Goal: Browse casually

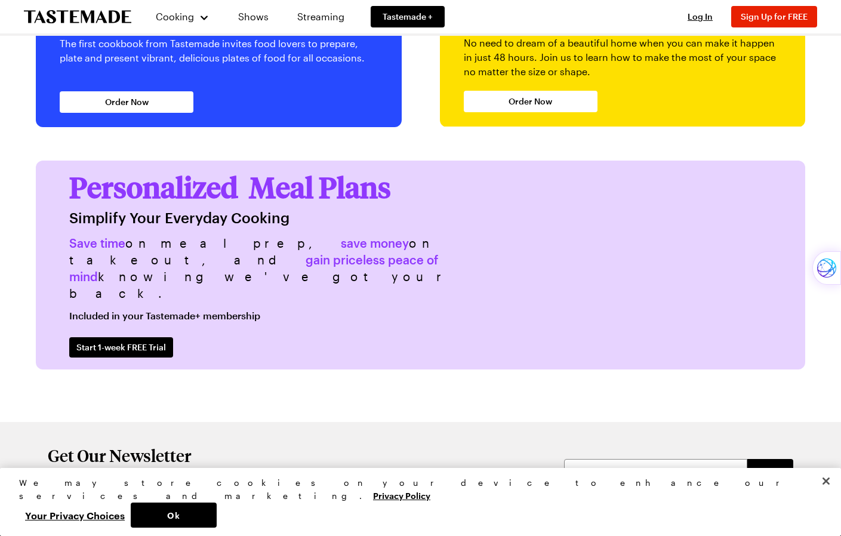
scroll to position [2806, 0]
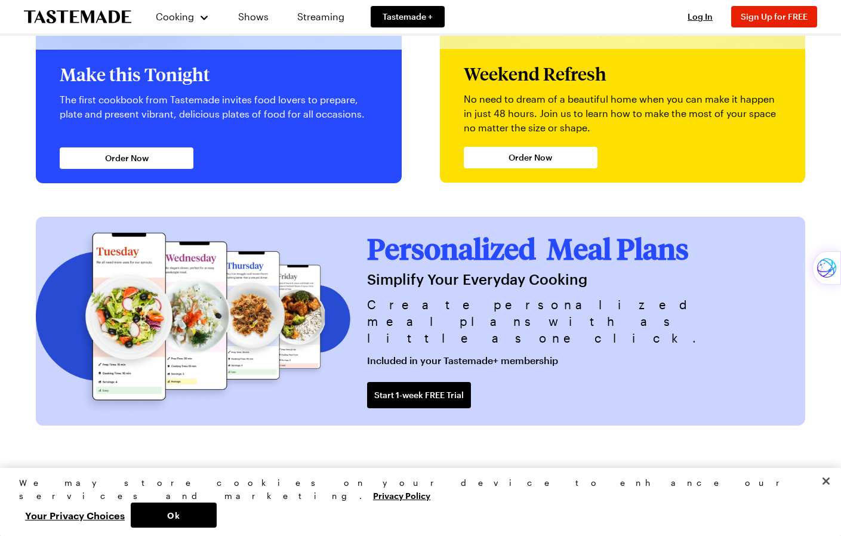
scroll to position [2906, 0]
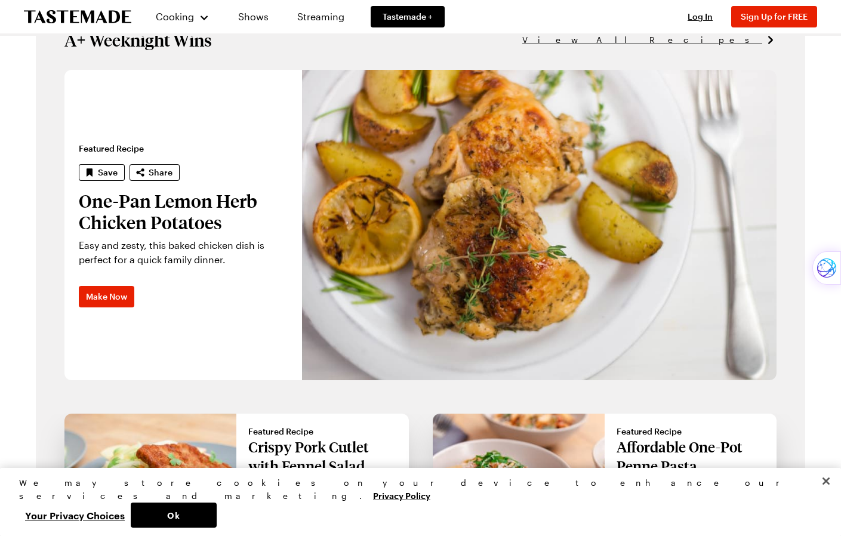
scroll to position [955, 0]
